Goal: Check status: Check status

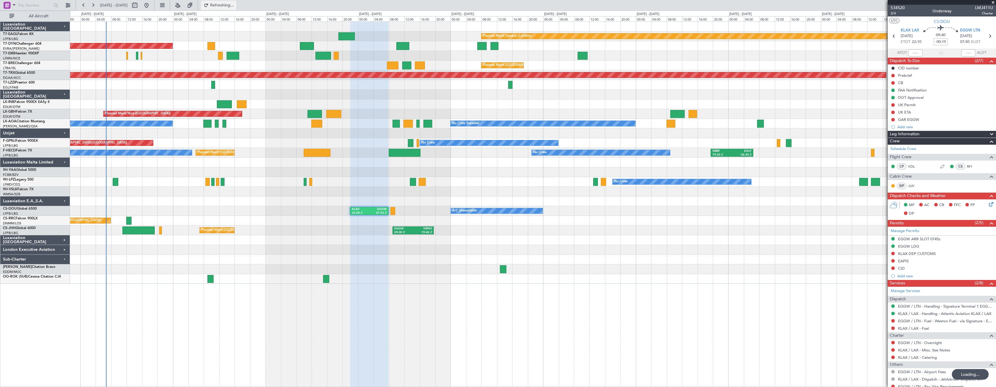
click at [235, 5] on span "Refreshing..." at bounding box center [222, 5] width 25 height 4
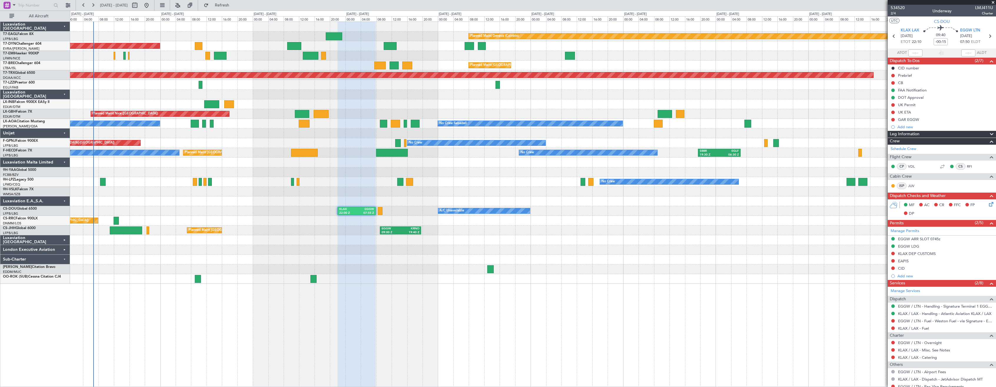
click at [560, 322] on div "Planned Maint Geneva (Cointrin) Planned Maint [GEOGRAPHIC_DATA]-[GEOGRAPHIC_DAT…" at bounding box center [533, 204] width 926 height 366
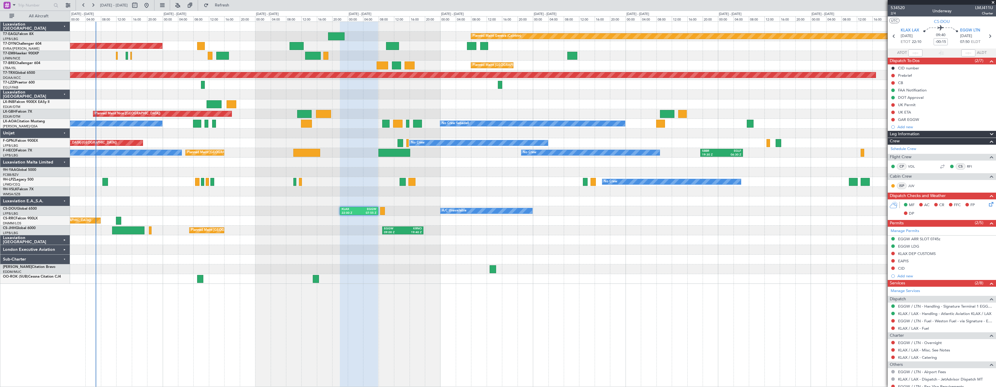
click at [562, 325] on div "Planned Maint Geneva (Cointrin) Planned Maint [GEOGRAPHIC_DATA]-[GEOGRAPHIC_DAT…" at bounding box center [533, 204] width 926 height 366
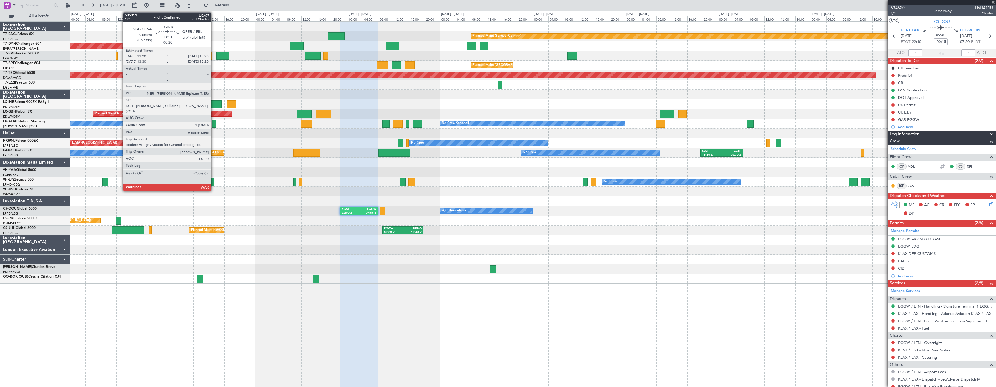
click at [214, 105] on div at bounding box center [214, 104] width 15 height 8
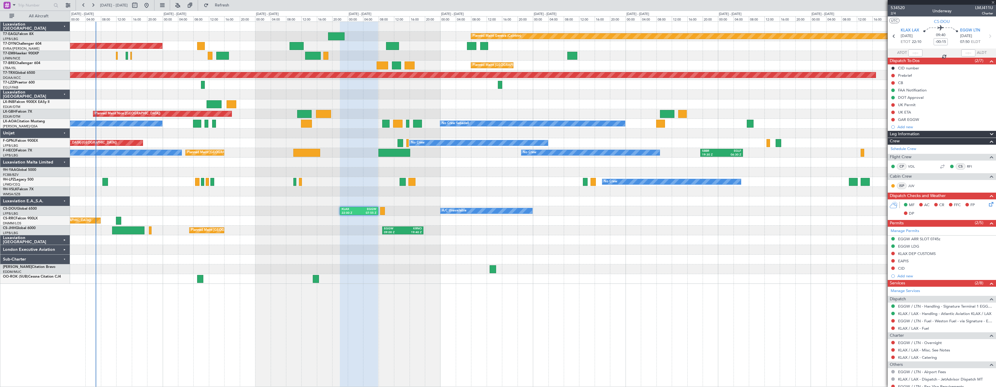
type input "-00:20"
type input "6"
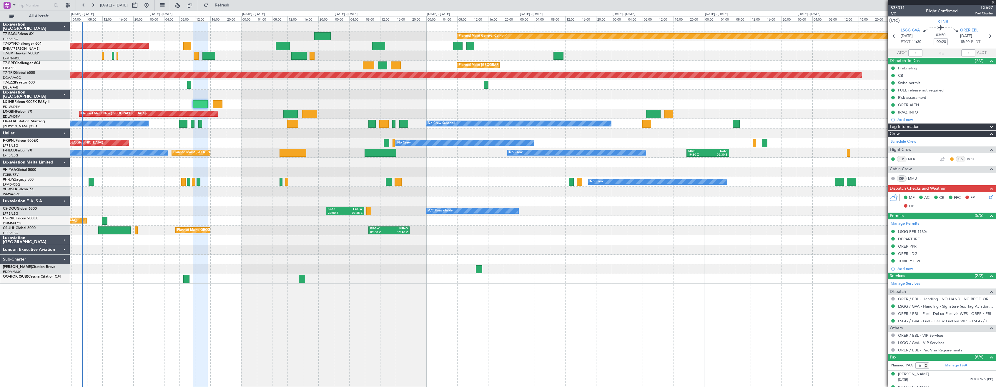
click at [510, 318] on div "Planned Maint Geneva (Cointrin) Planned Maint [GEOGRAPHIC_DATA]-[GEOGRAPHIC_DAT…" at bounding box center [533, 204] width 926 height 366
click at [235, 6] on span "Refresh" at bounding box center [222, 5] width 25 height 4
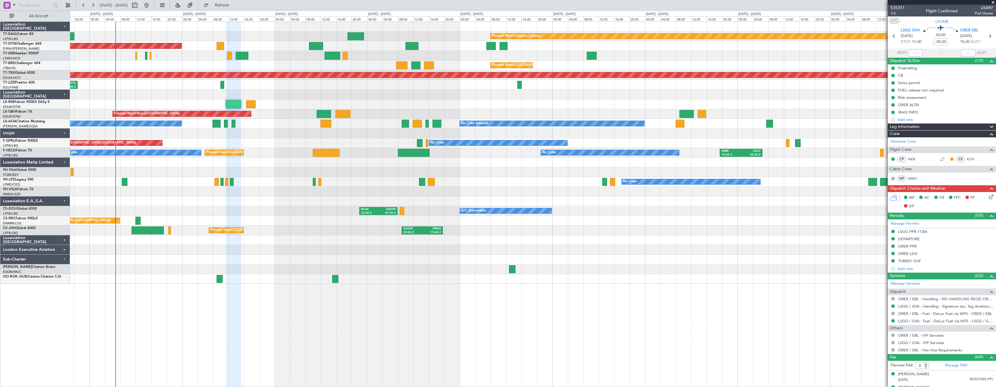
click at [358, 292] on div "Planned Maint Geneva (Cointrin) Planned Maint [GEOGRAPHIC_DATA]-[GEOGRAPHIC_DAT…" at bounding box center [533, 204] width 926 height 366
click at [383, 296] on div "Planned Maint Geneva (Cointrin) Planned Maint [GEOGRAPHIC_DATA]-[GEOGRAPHIC_DAT…" at bounding box center [533, 204] width 926 height 366
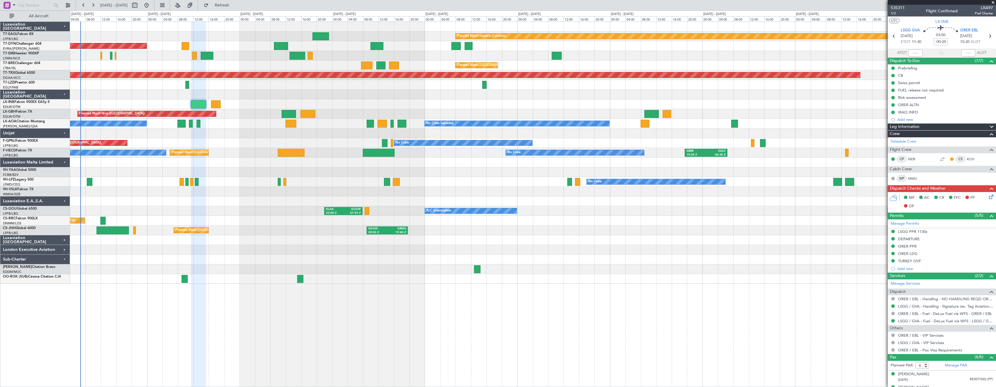
click at [391, 315] on div "Planned Maint Geneva (Cointrin) Planned Maint [GEOGRAPHIC_DATA]-[GEOGRAPHIC_DAT…" at bounding box center [533, 204] width 926 height 366
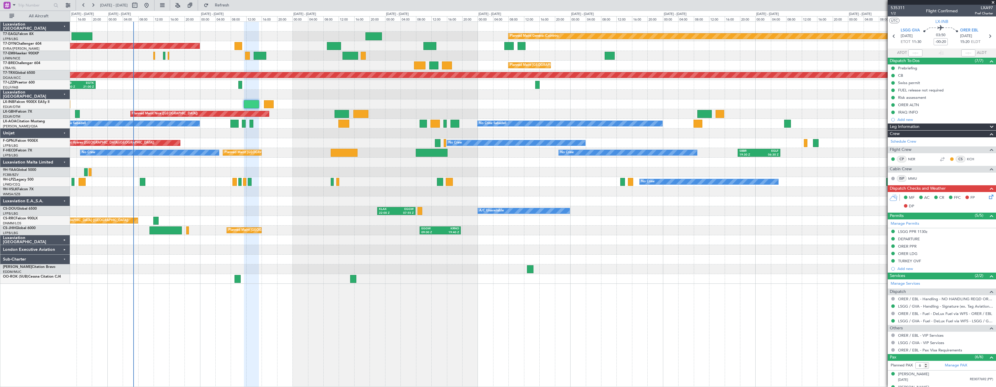
click at [451, 318] on div "Planned Maint Geneva (Cointrin) Planned Maint [GEOGRAPHIC_DATA]-[GEOGRAPHIC_DAT…" at bounding box center [533, 204] width 926 height 366
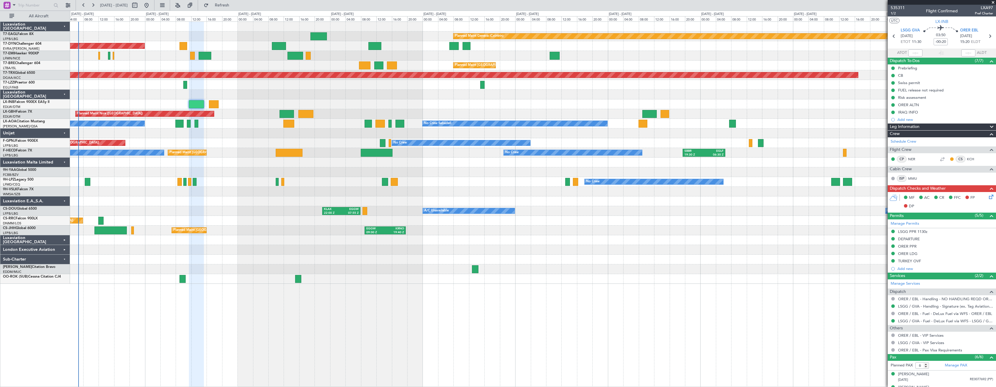
click at [607, 332] on div "Planned Maint Geneva (Cointrin) Planned Maint [GEOGRAPHIC_DATA]-[GEOGRAPHIC_DAT…" at bounding box center [533, 204] width 926 height 366
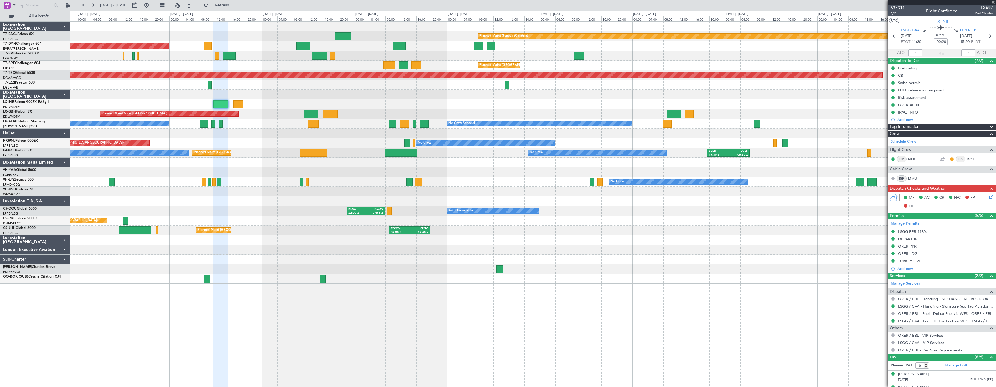
click at [381, 291] on div "Planned Maint Geneva (Cointrin) Planned Maint [GEOGRAPHIC_DATA]-[GEOGRAPHIC_DAT…" at bounding box center [533, 204] width 926 height 366
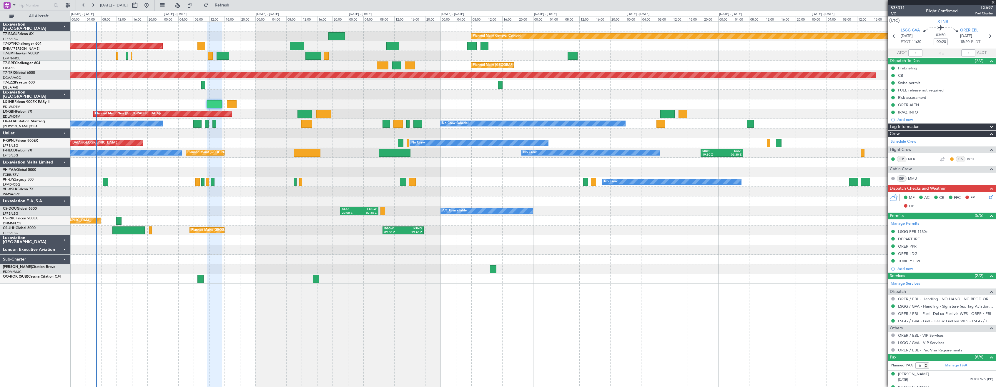
click at [374, 293] on div "Planned Maint Geneva (Cointrin) Planned Maint [GEOGRAPHIC_DATA]-[GEOGRAPHIC_DAT…" at bounding box center [533, 204] width 926 height 366
click at [236, 8] on button "Refresh" at bounding box center [218, 5] width 35 height 9
click at [228, 10] on fb-refresh-button "Refresh" at bounding box center [218, 5] width 41 height 11
click at [229, 10] on fb-refresh-button "Refresh" at bounding box center [218, 5] width 41 height 11
click at [229, 7] on button "Refresh" at bounding box center [218, 5] width 35 height 9
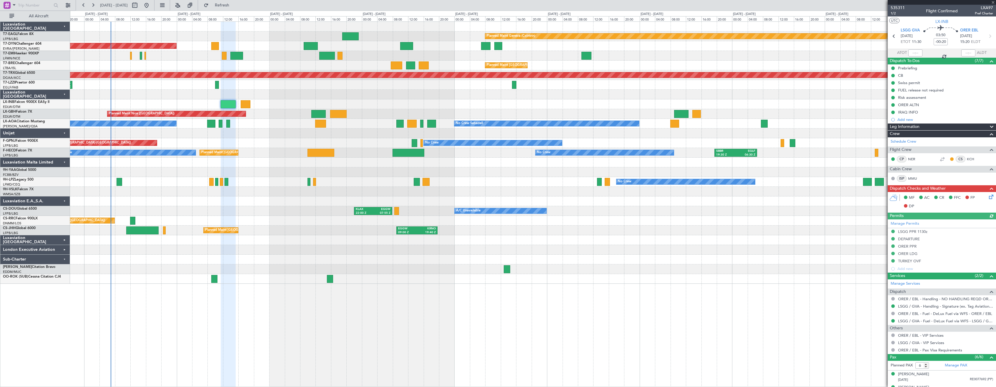
click at [298, 251] on div at bounding box center [533, 250] width 926 height 10
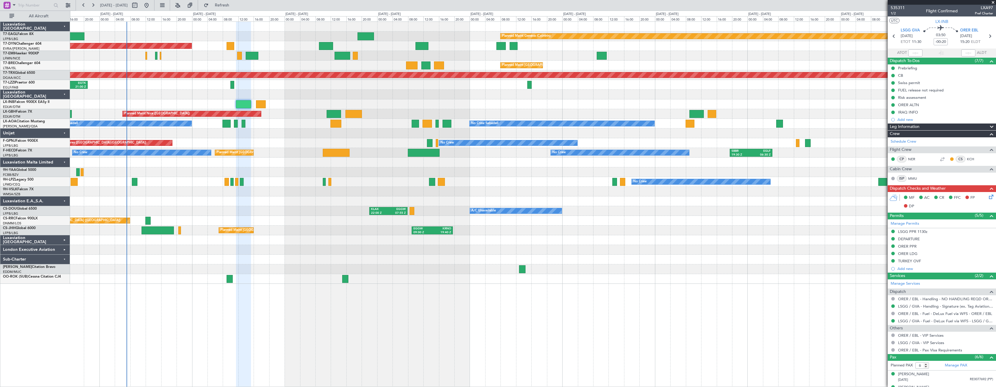
click at [506, 316] on div "Planned Maint Geneva (Cointrin) Planned Maint [GEOGRAPHIC_DATA]-[GEOGRAPHIC_DAT…" at bounding box center [533, 204] width 926 height 366
click at [524, 325] on div "Planned Maint Geneva (Cointrin) Planned Maint [GEOGRAPHIC_DATA]-[GEOGRAPHIC_DAT…" at bounding box center [533, 204] width 926 height 366
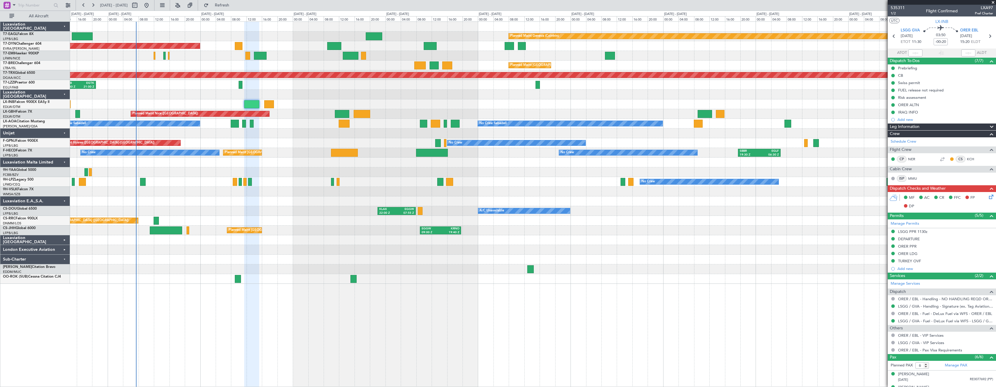
click at [545, 175] on div at bounding box center [533, 172] width 926 height 10
click at [236, 8] on button "Refresh" at bounding box center [218, 5] width 35 height 9
click at [236, 1] on button "Refresh" at bounding box center [218, 5] width 35 height 9
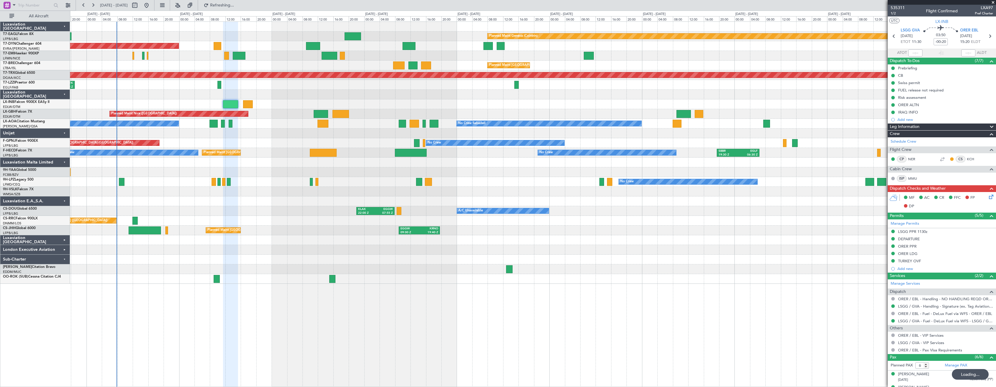
click at [296, 233] on div "Planned Maint [GEOGRAPHIC_DATA] ([GEOGRAPHIC_DATA]) EGGW 09:00 Z KRNO 19:40 Z K…" at bounding box center [533, 231] width 926 height 10
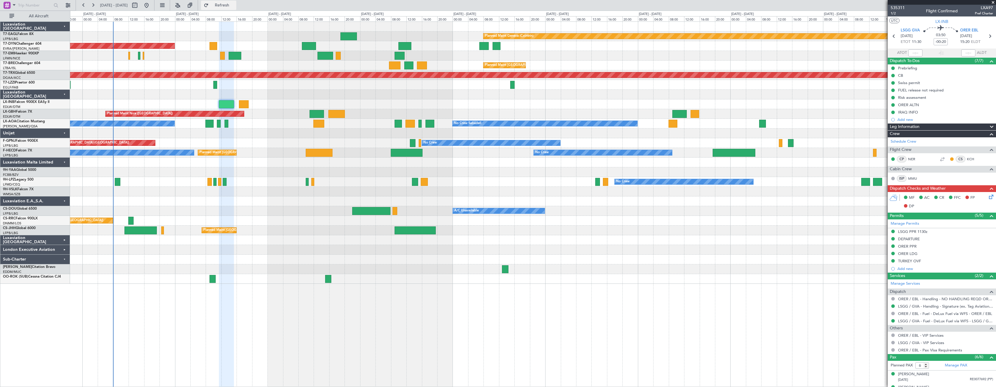
click at [234, 3] on button "Refresh" at bounding box center [218, 5] width 35 height 9
